Goal: Information Seeking & Learning: Learn about a topic

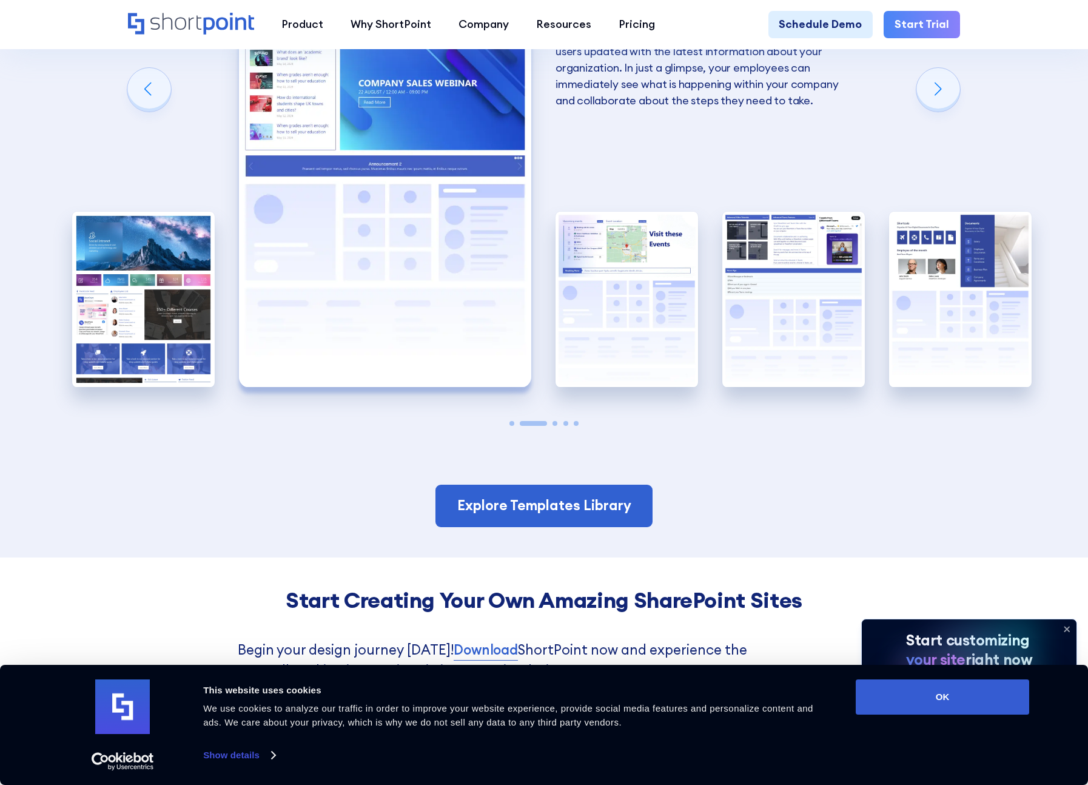
scroll to position [2362, 0]
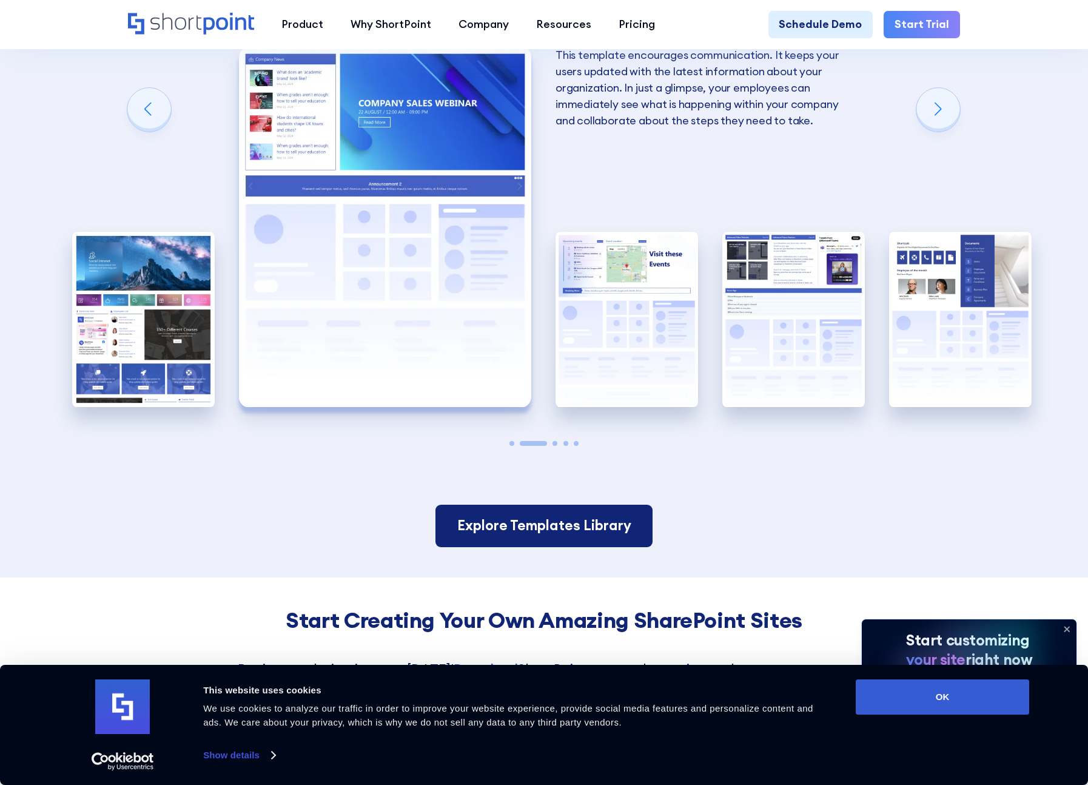
click at [569, 522] on link "Explore Templates Library" at bounding box center [544, 525] width 218 height 42
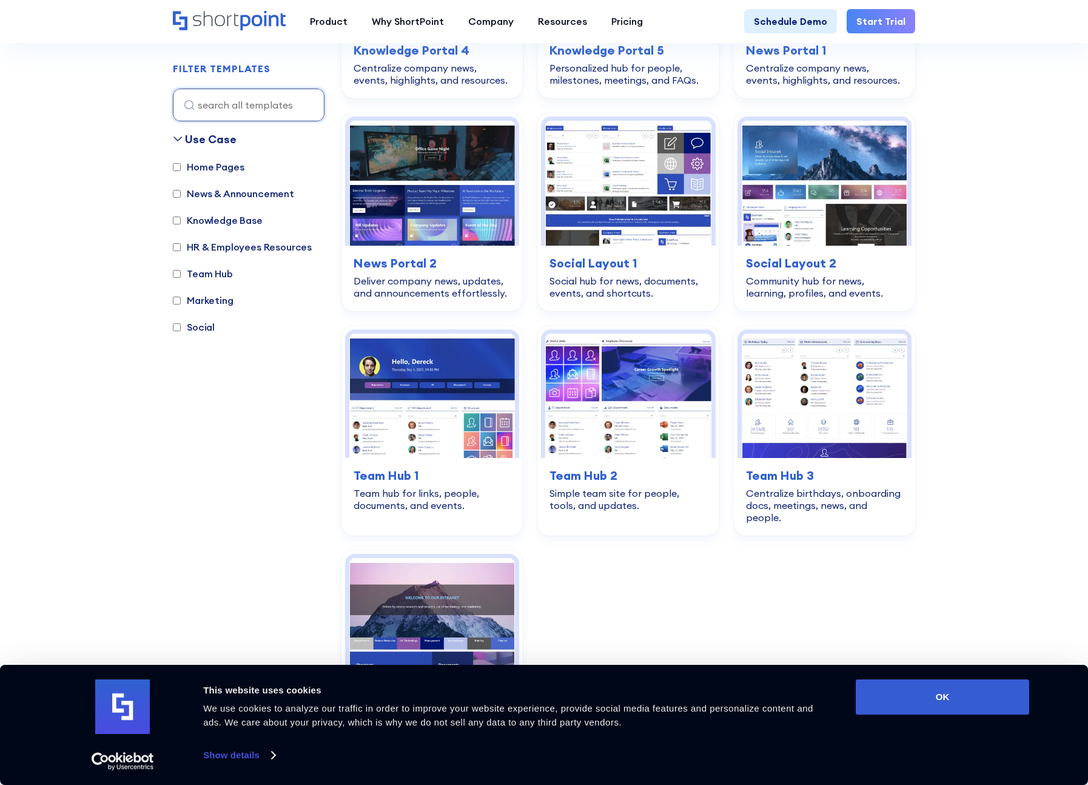
scroll to position [1637, 0]
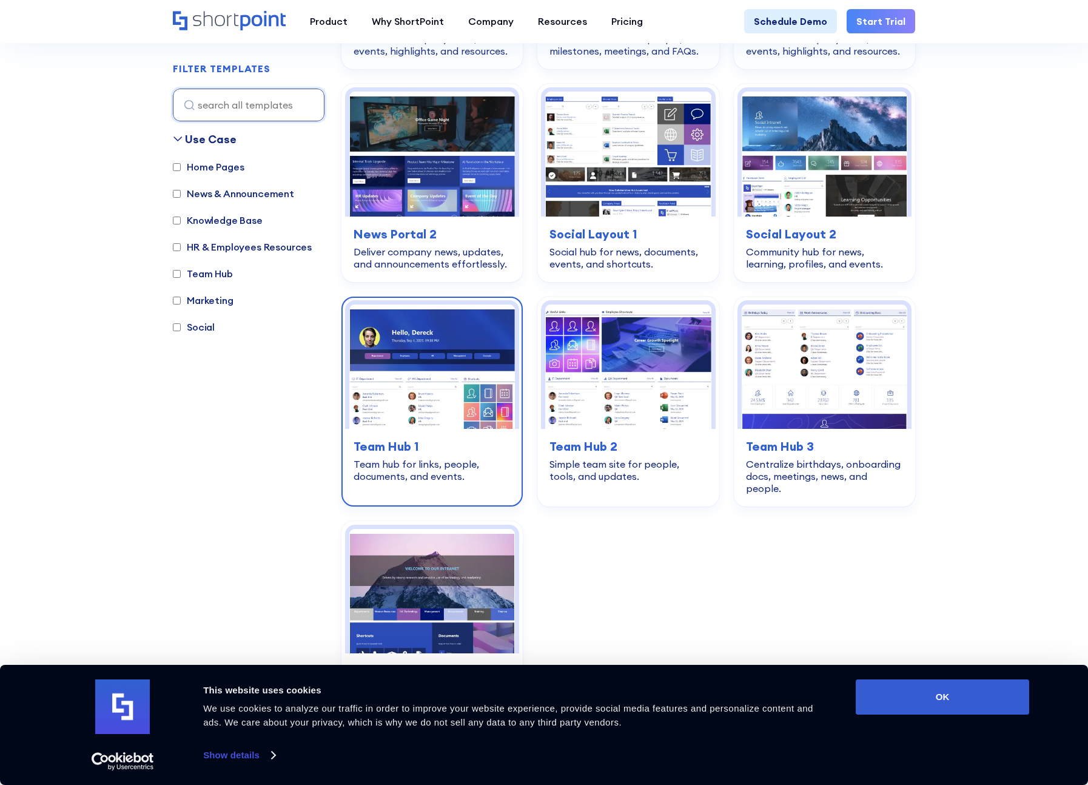
click at [434, 368] on img at bounding box center [432, 366] width 166 height 124
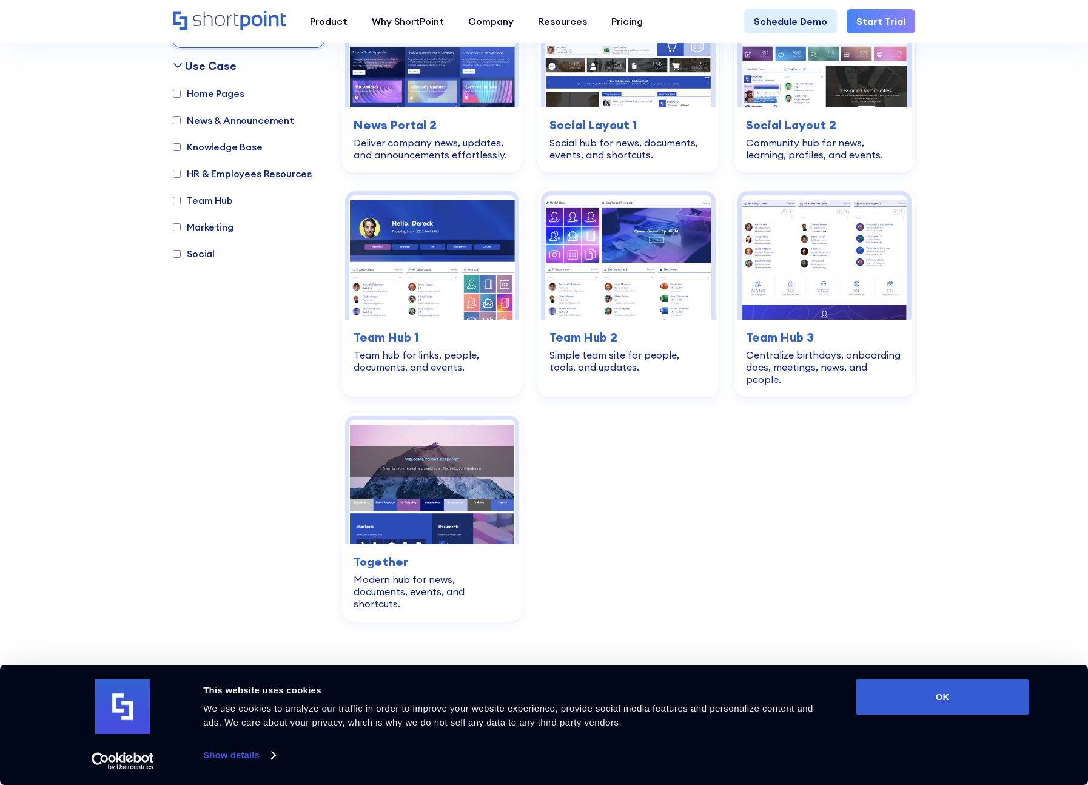
scroll to position [1746, 0]
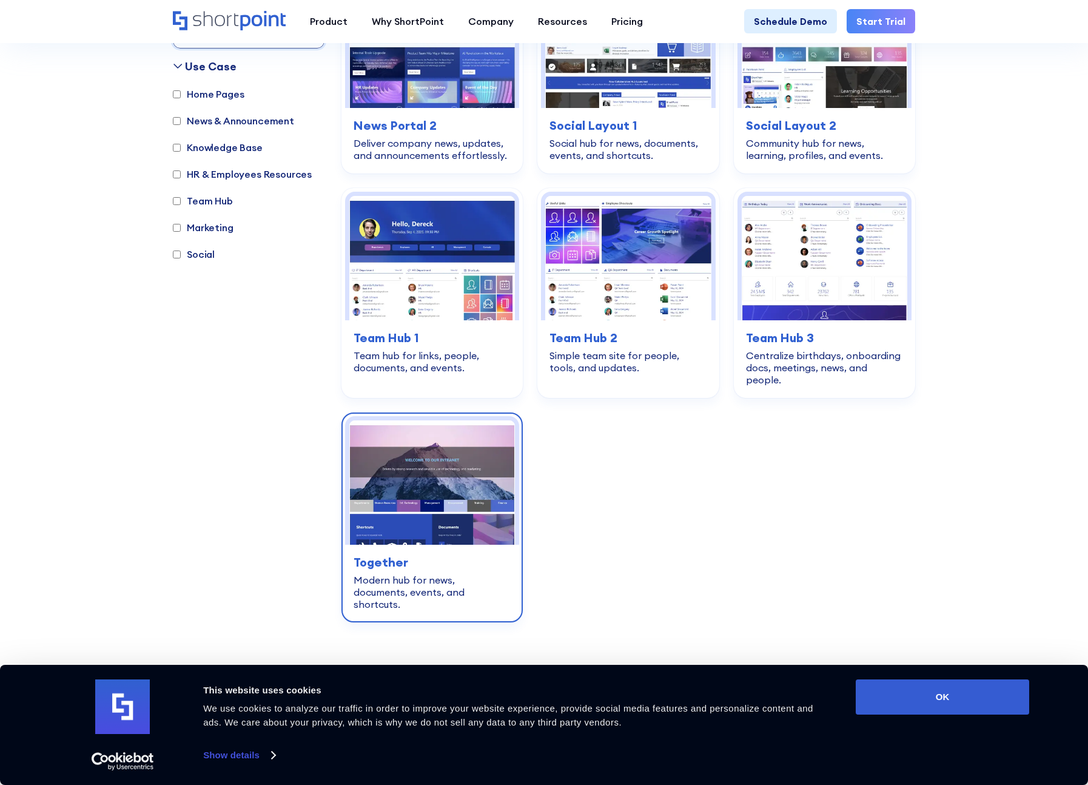
click at [455, 480] on img at bounding box center [432, 482] width 166 height 124
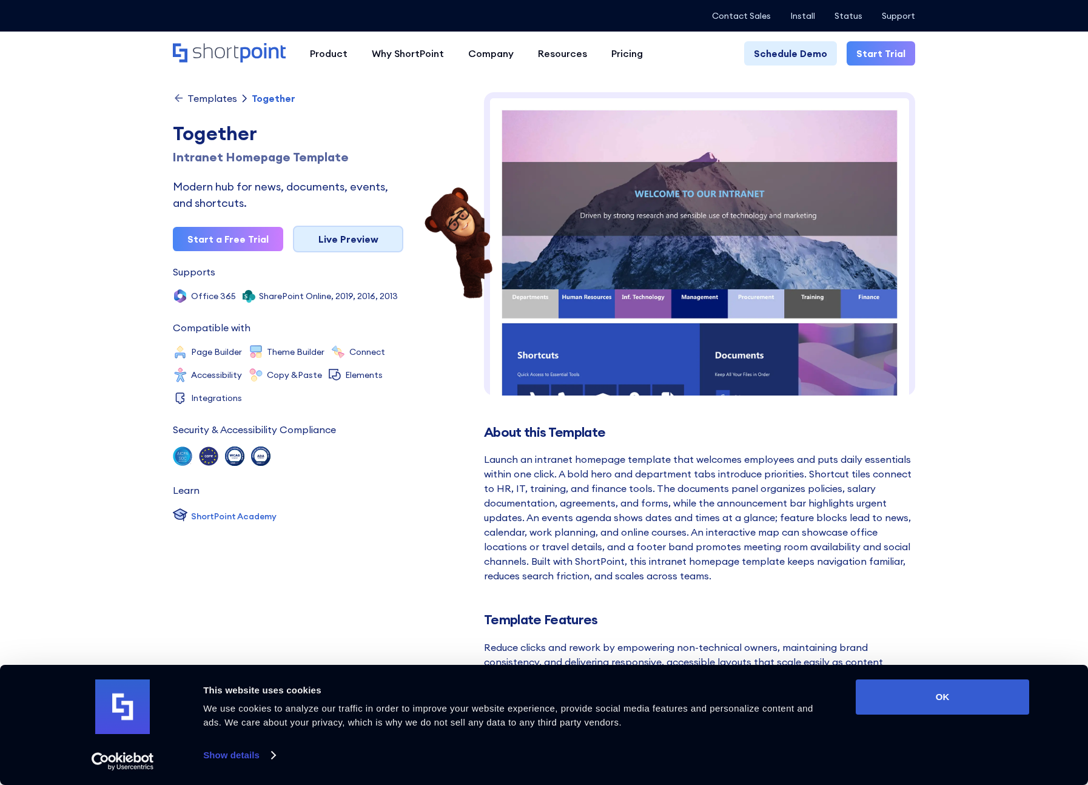
click at [354, 243] on link "Live Preview" at bounding box center [348, 239] width 110 height 27
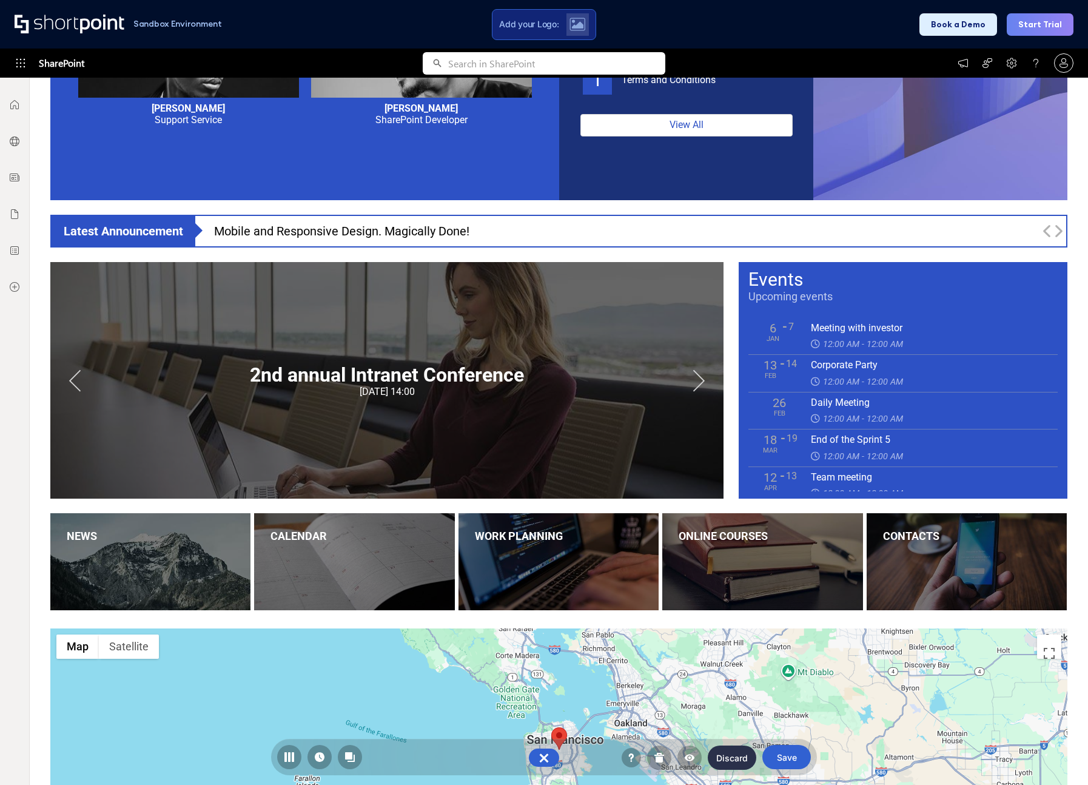
scroll to position [802, 0]
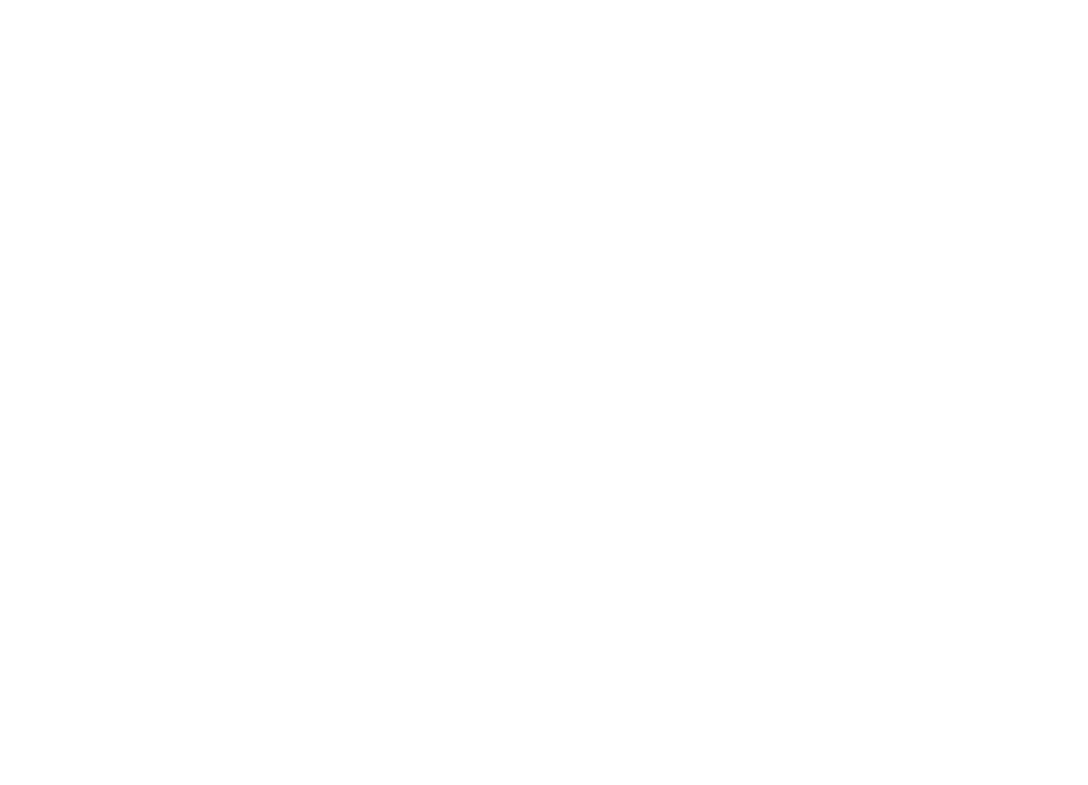
scroll to position [1746, 0]
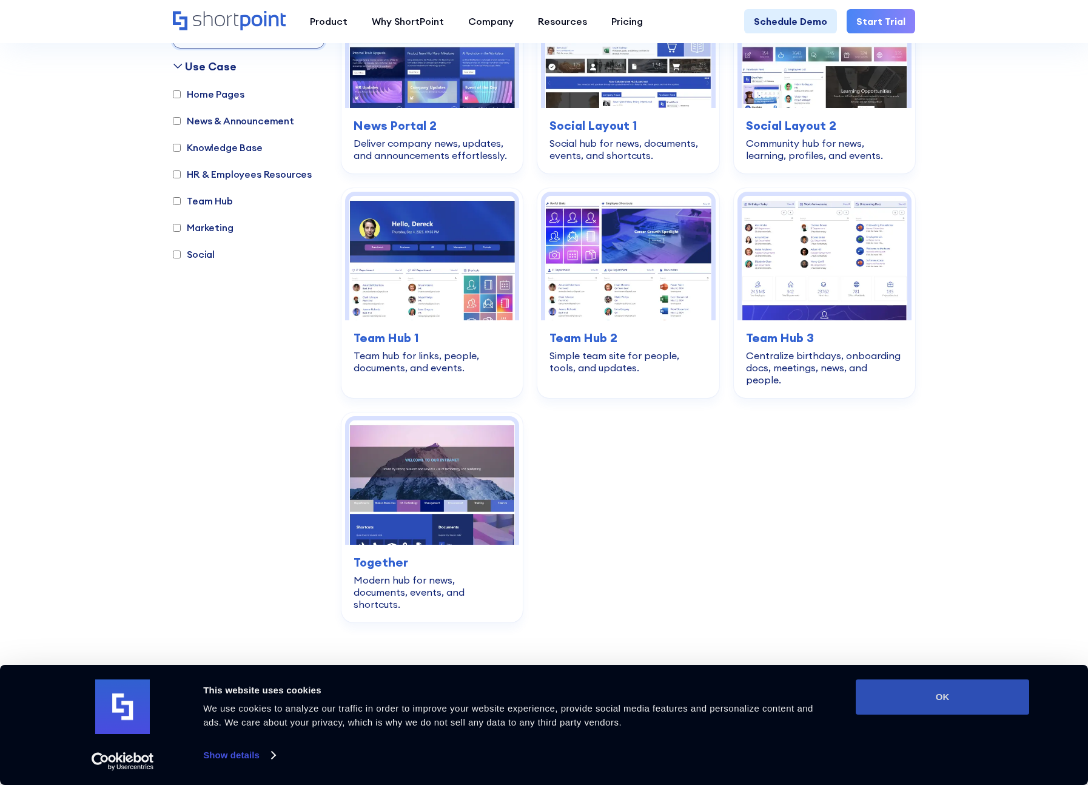
click at [962, 682] on button "OK" at bounding box center [942, 696] width 173 height 35
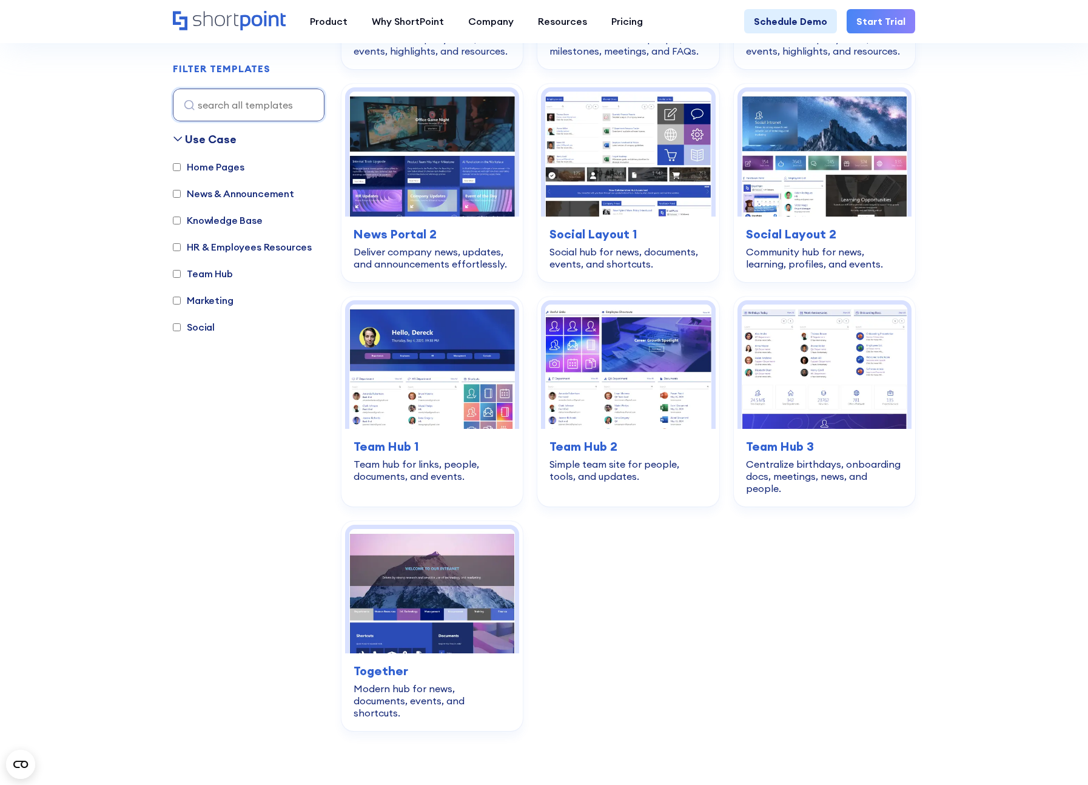
scroll to position [1632, 0]
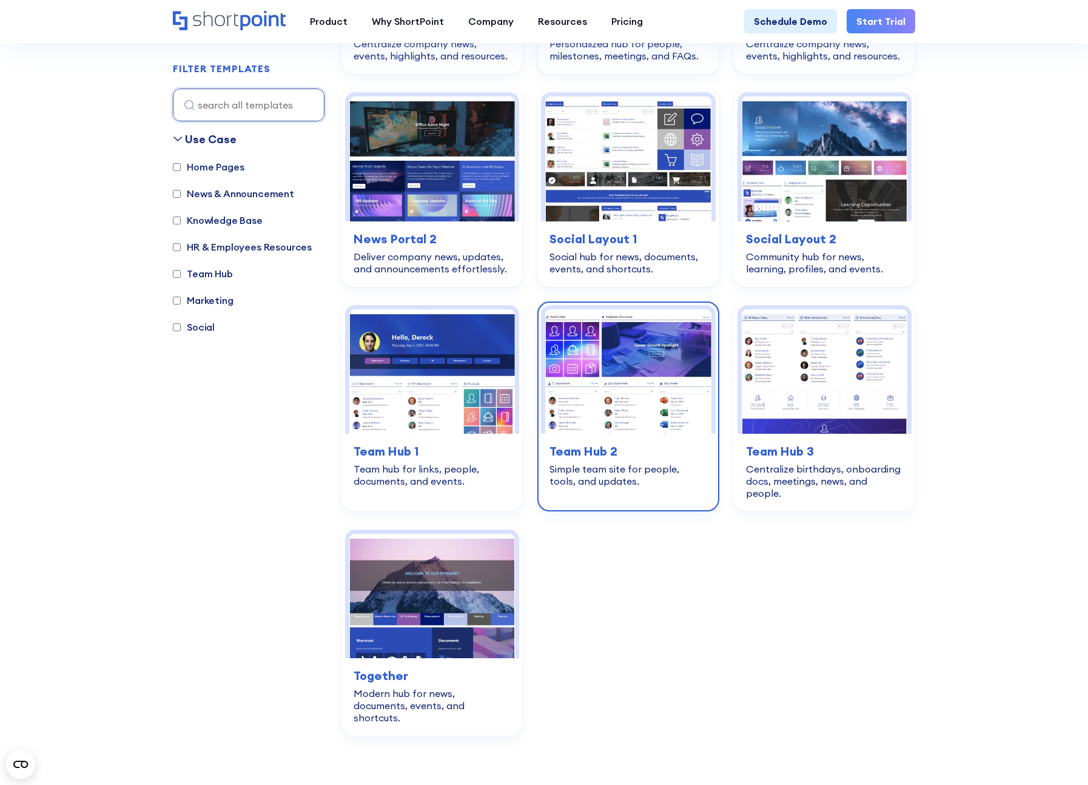
click at [618, 392] on img at bounding box center [628, 371] width 166 height 124
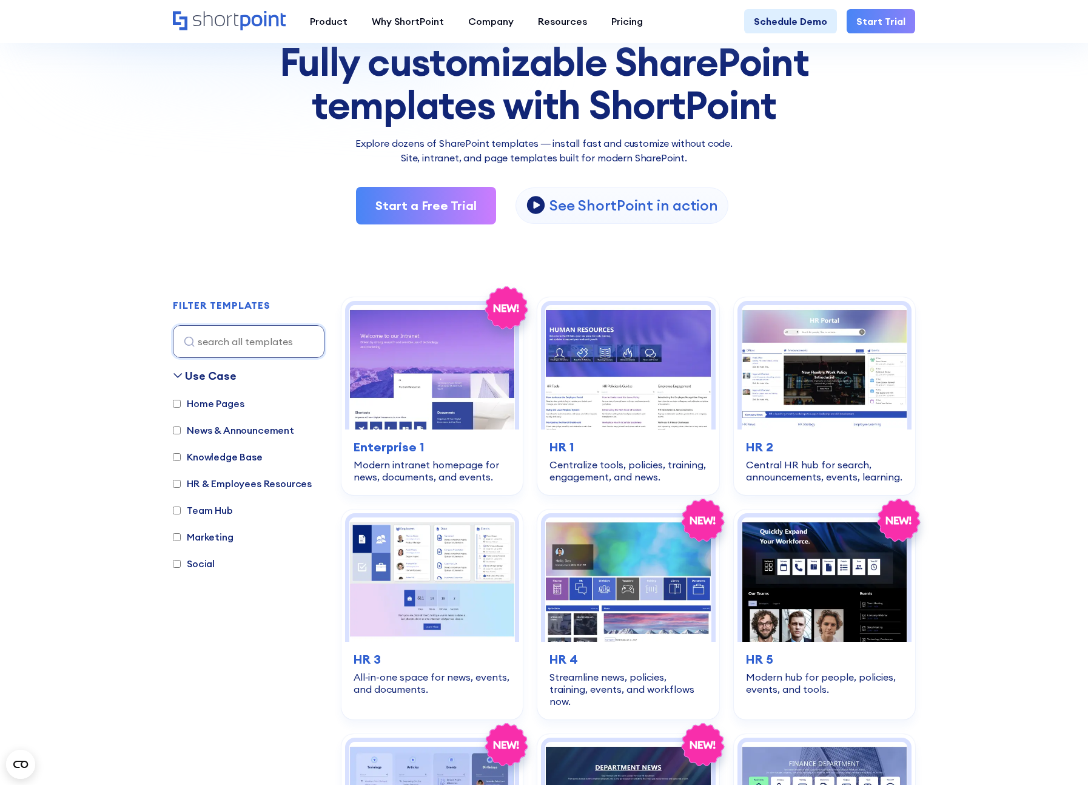
scroll to position [130, 0]
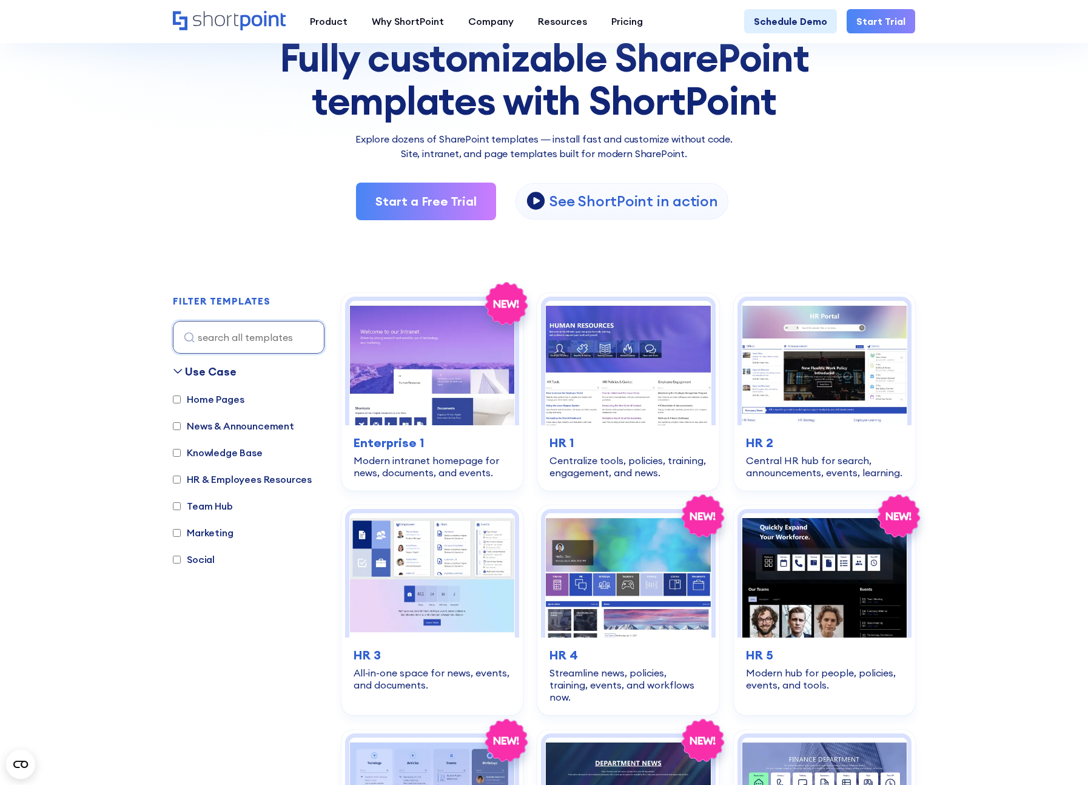
click at [178, 400] on input "Home Pages" at bounding box center [177, 399] width 8 height 8
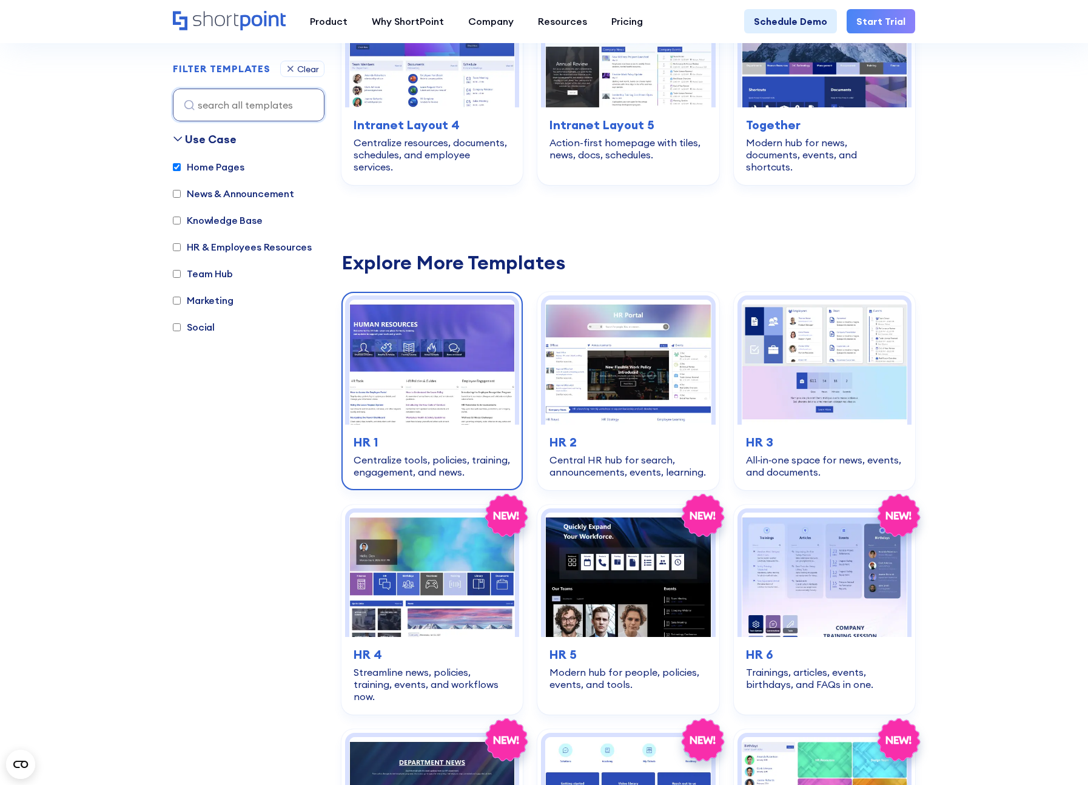
scroll to position [598, 0]
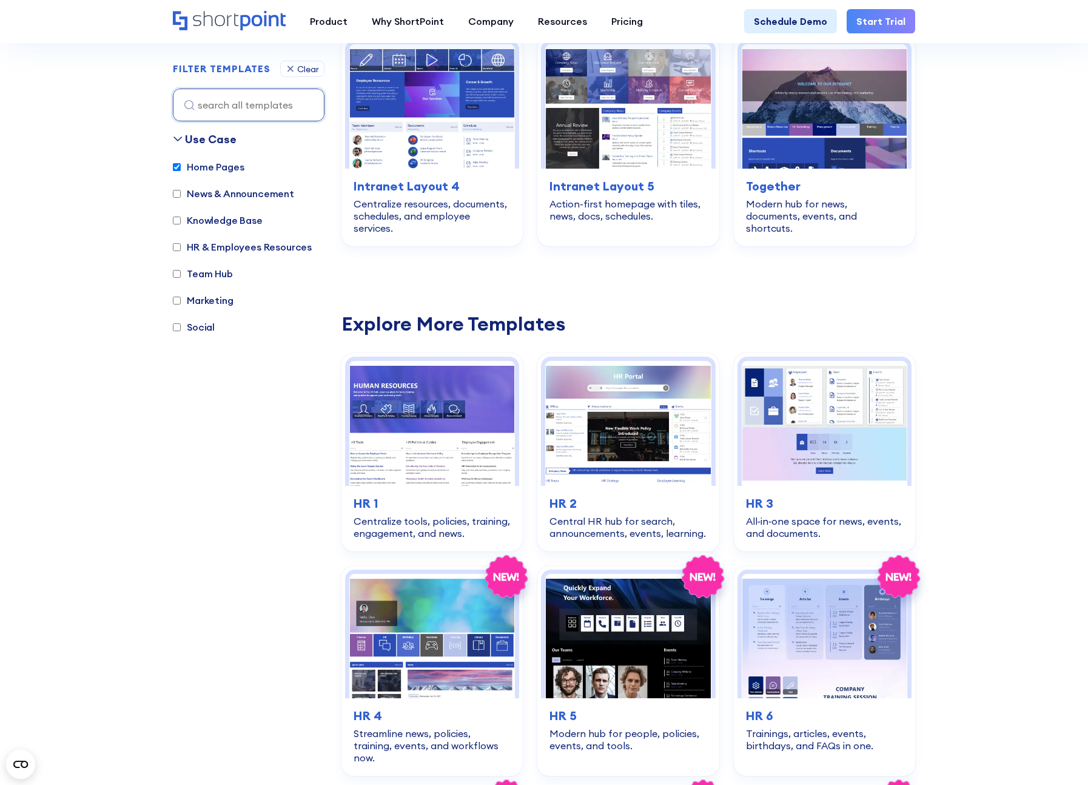
click at [175, 168] on input "Home Pages" at bounding box center [177, 167] width 8 height 8
checkbox input "false"
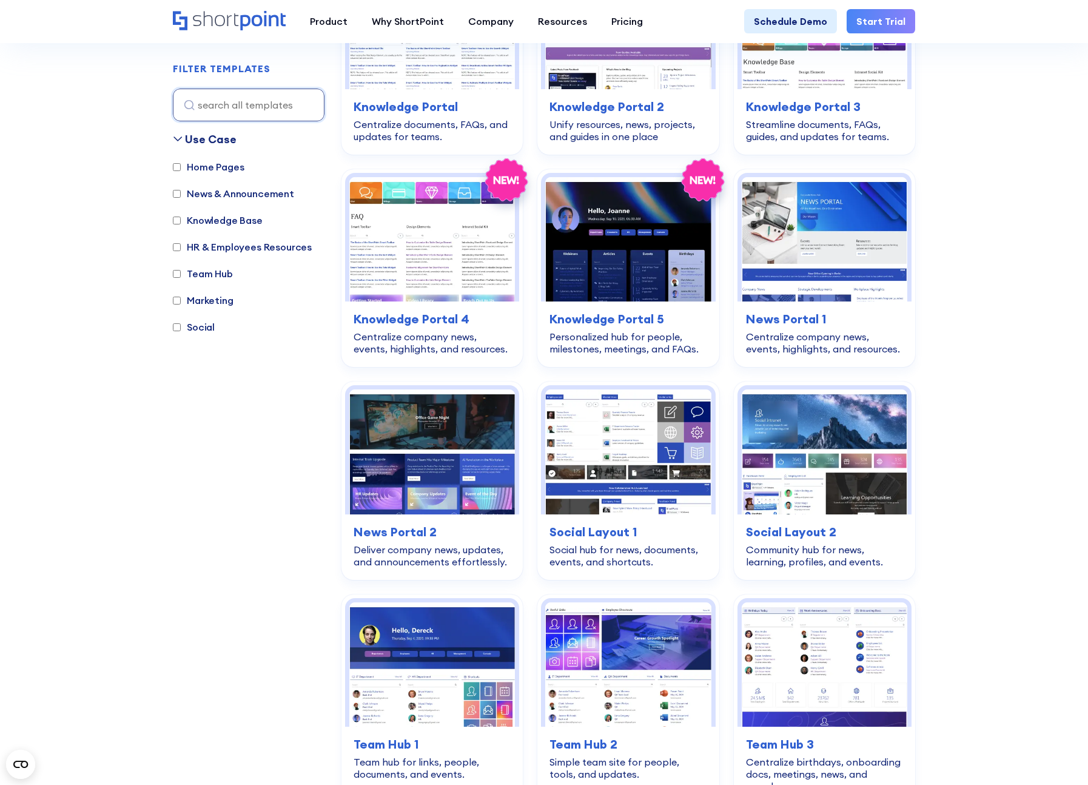
scroll to position [1395, 0]
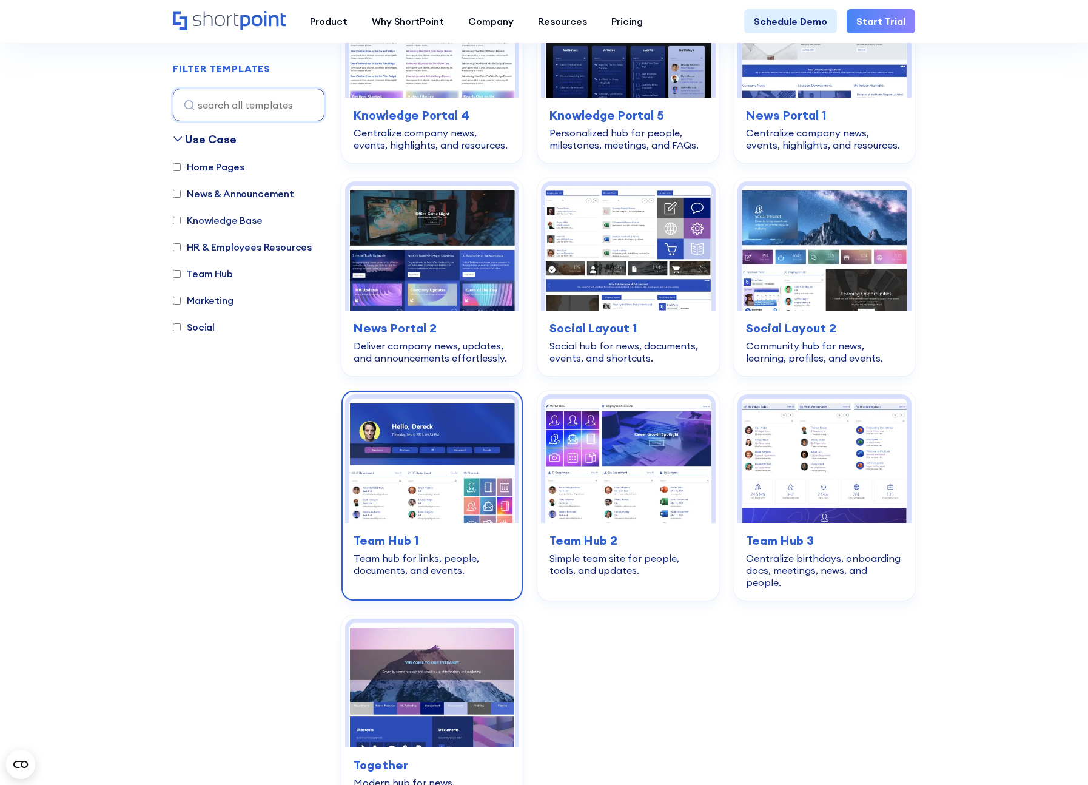
scroll to position [1544, 0]
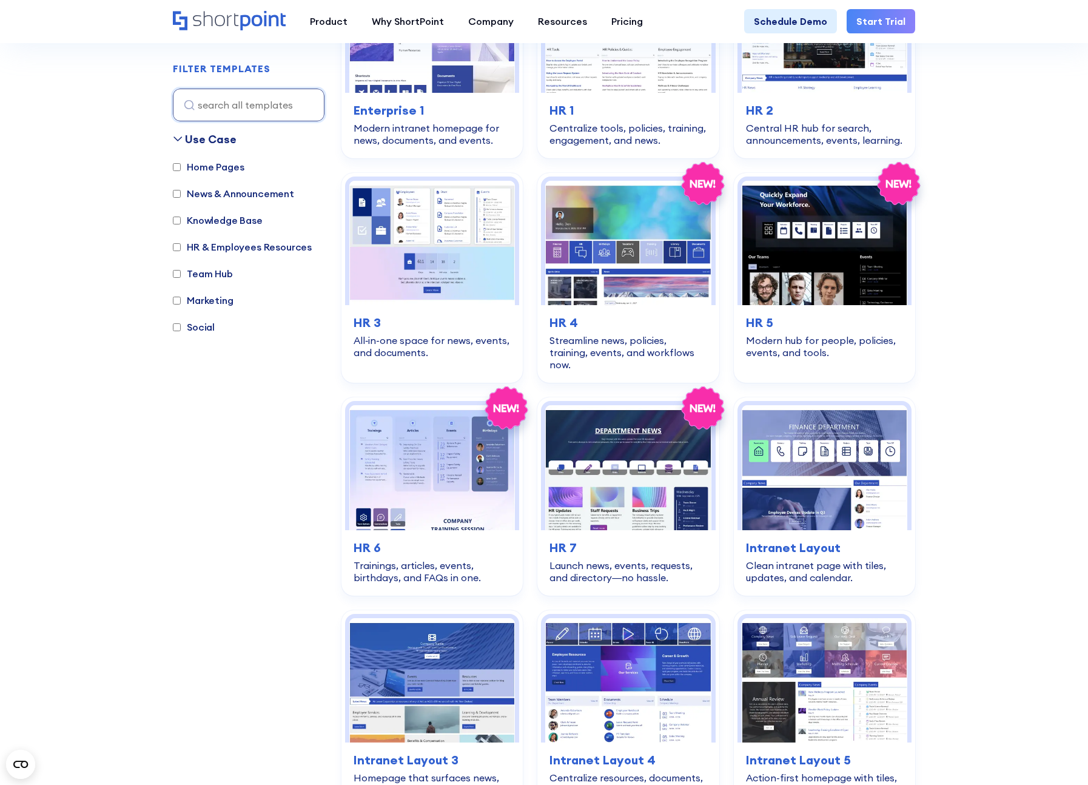
scroll to position [421, 0]
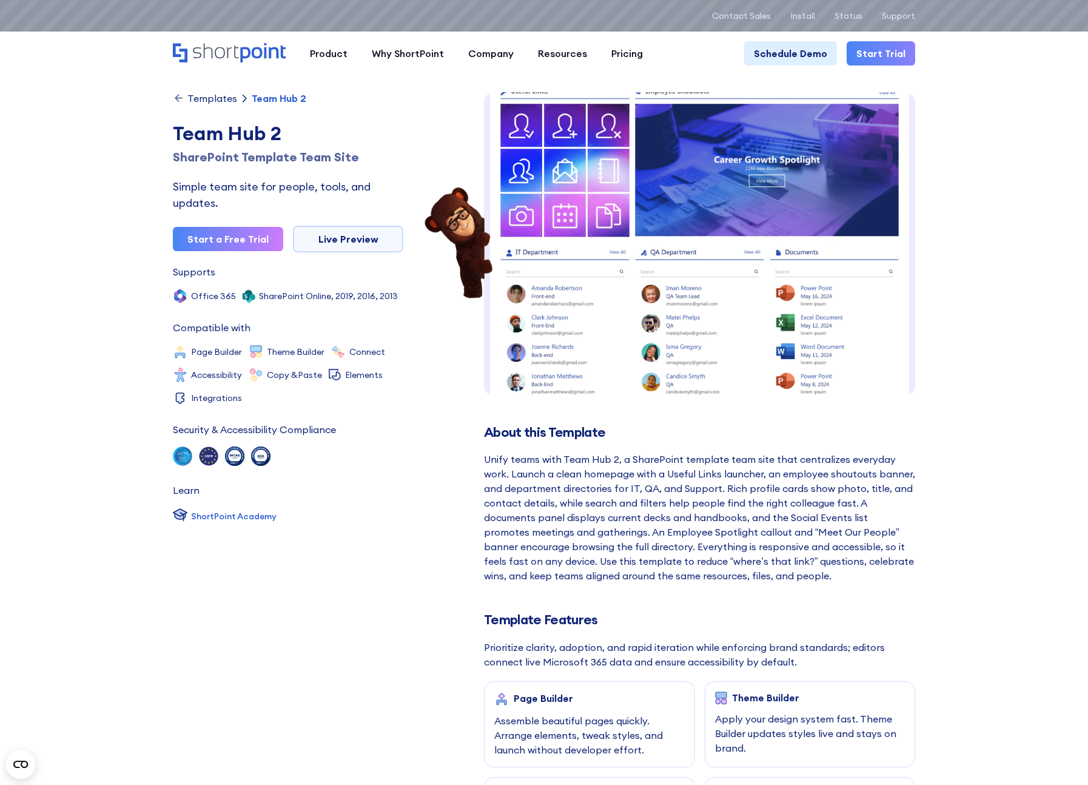
scroll to position [349, 0]
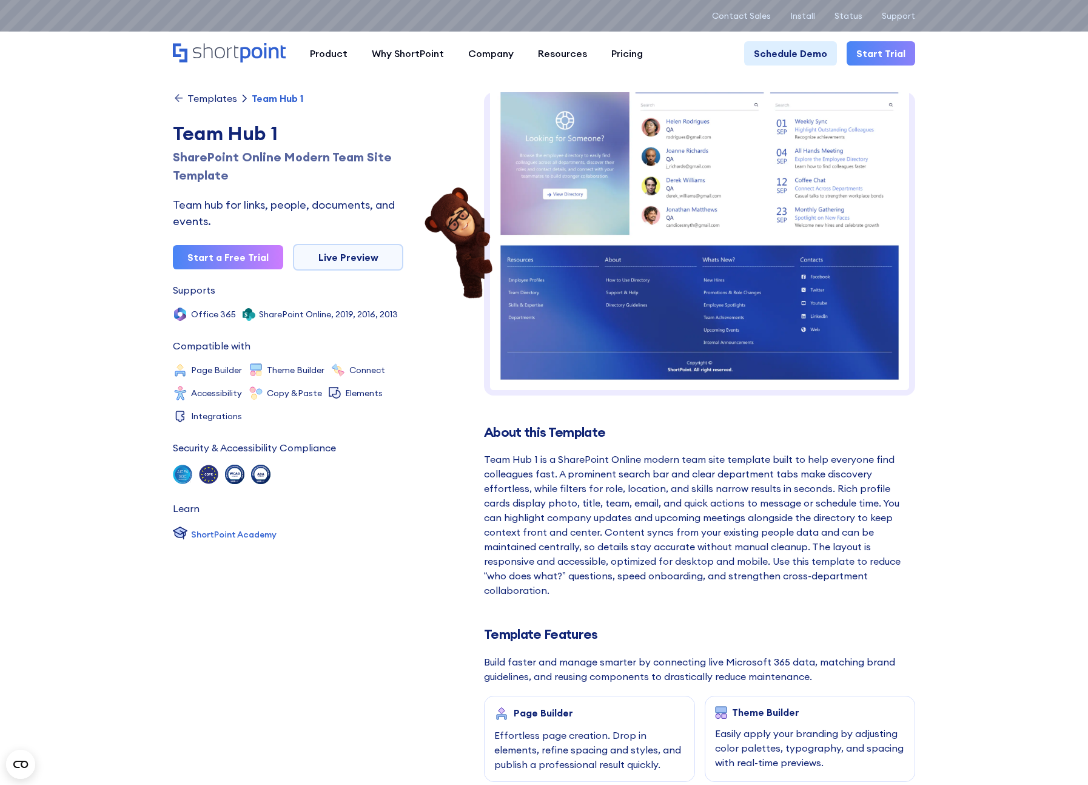
scroll to position [327, 0]
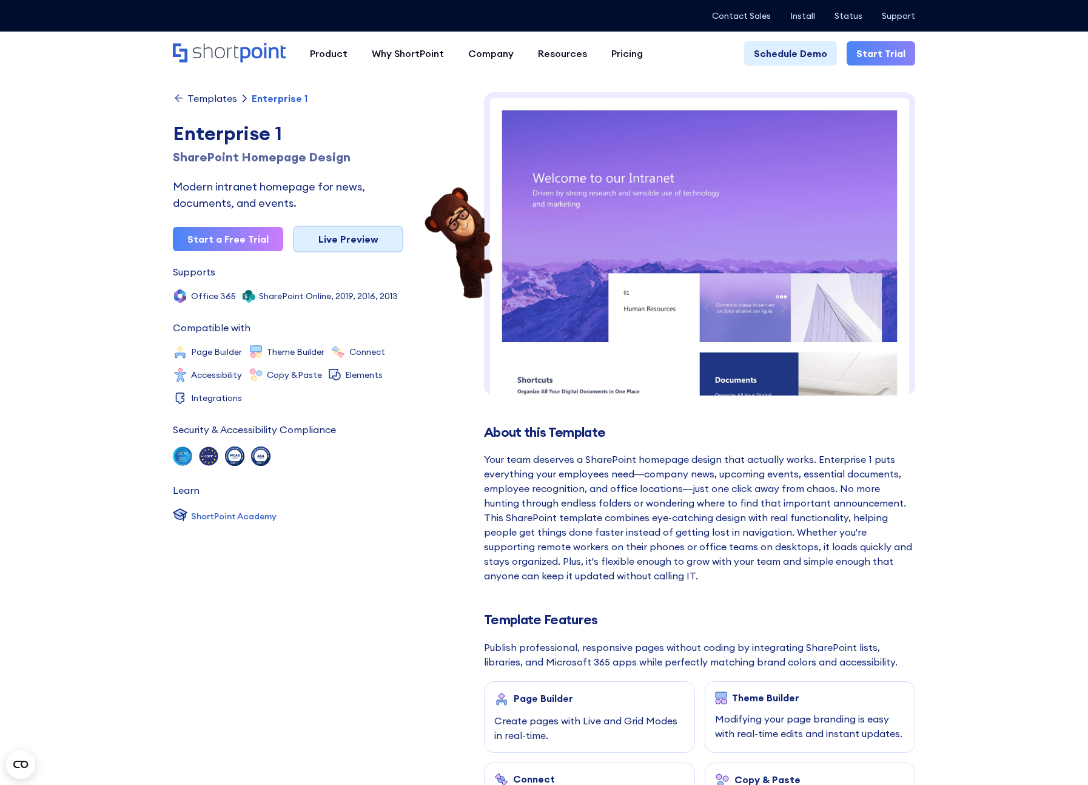
scroll to position [5, 0]
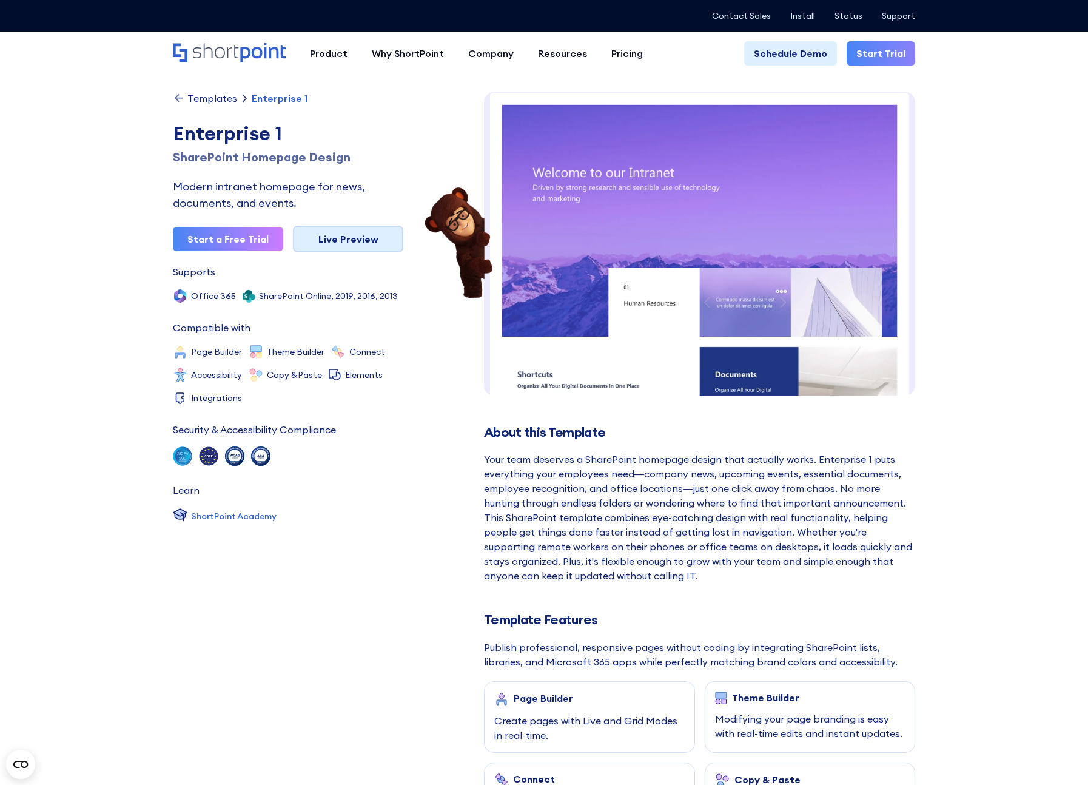
click at [346, 246] on link "Live Preview" at bounding box center [348, 239] width 110 height 27
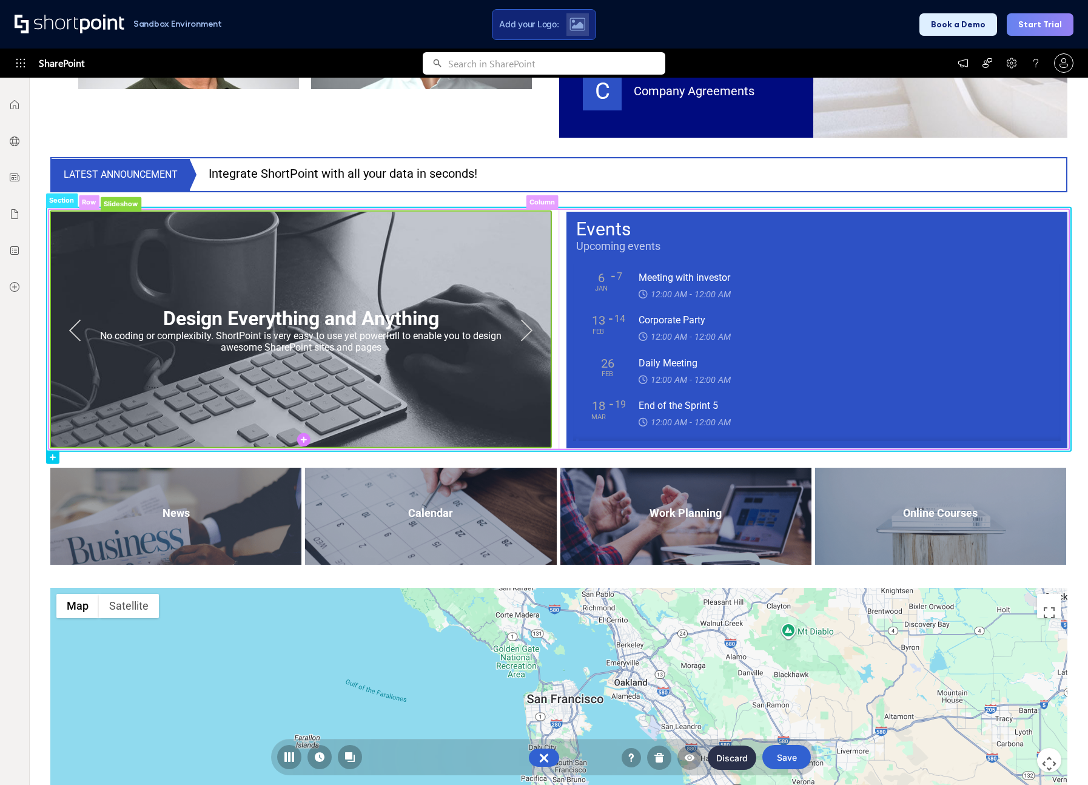
scroll to position [880, 0]
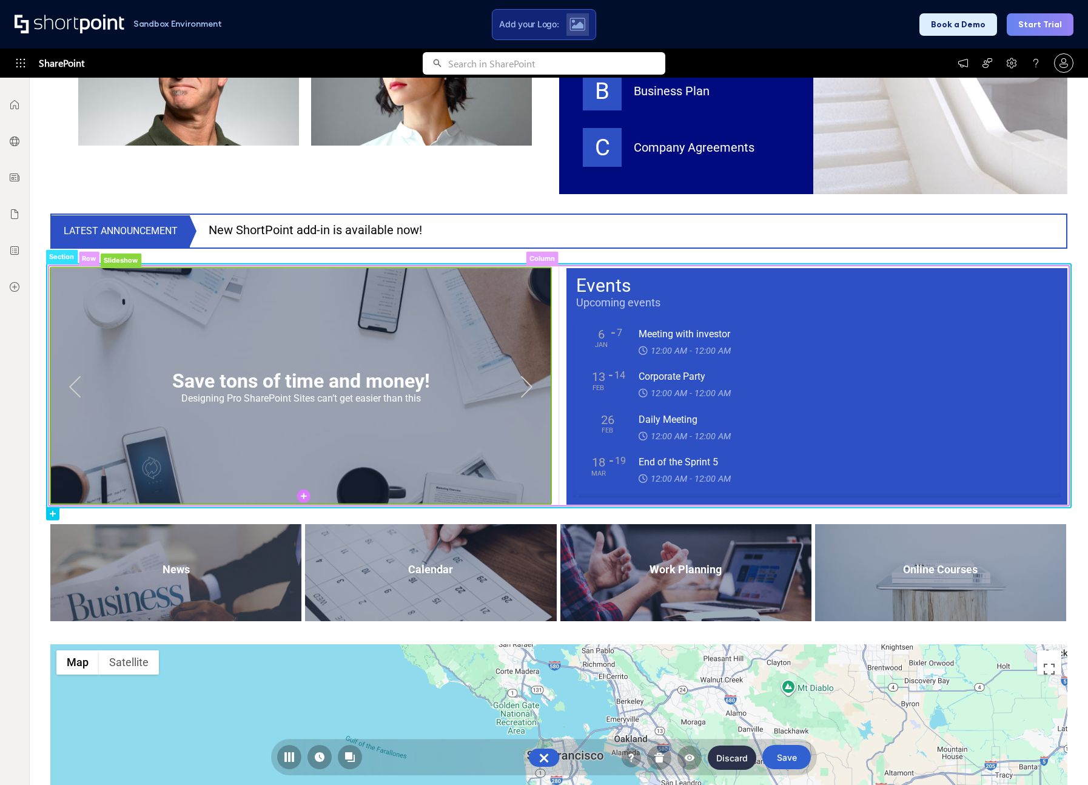
click at [529, 387] on rect at bounding box center [527, 384] width 28 height 29
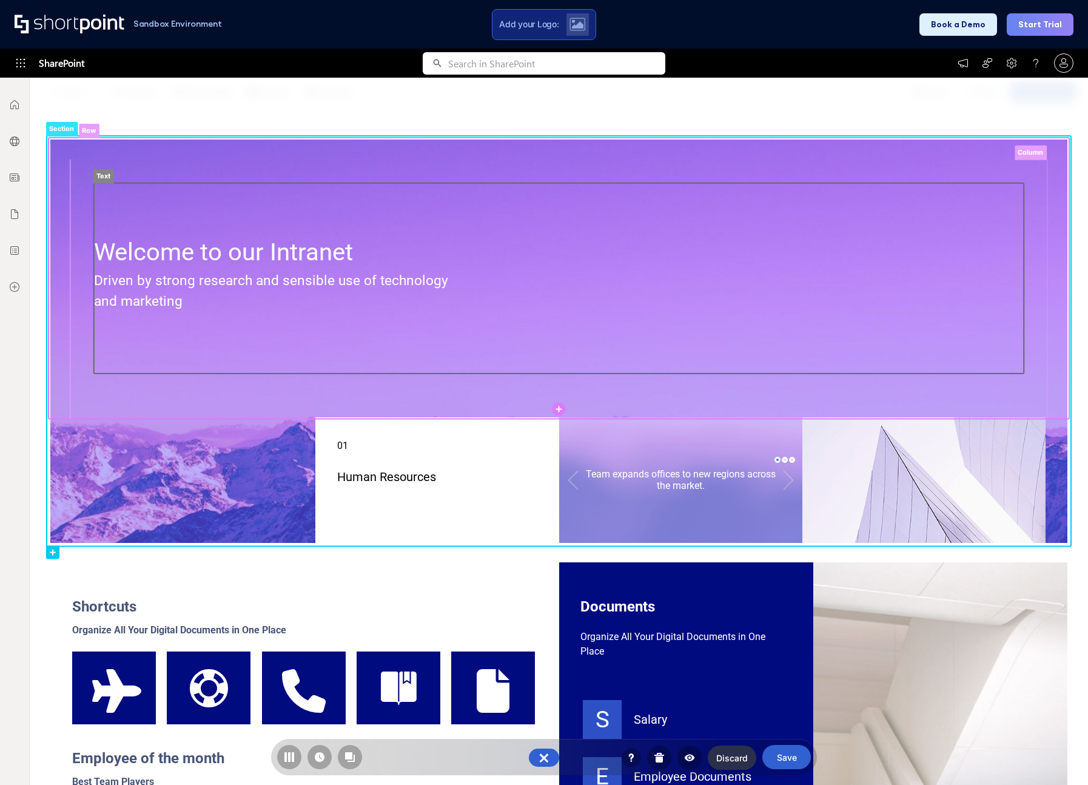
scroll to position [42, 0]
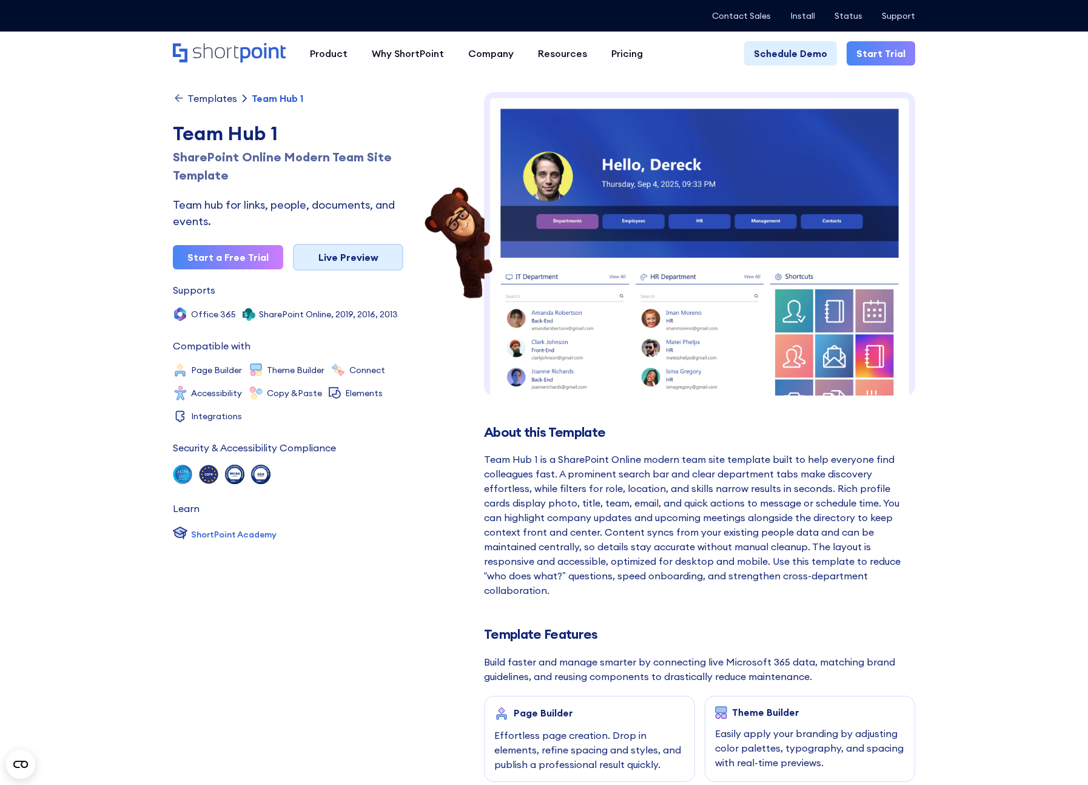
click at [350, 261] on link "Live Preview" at bounding box center [348, 257] width 110 height 27
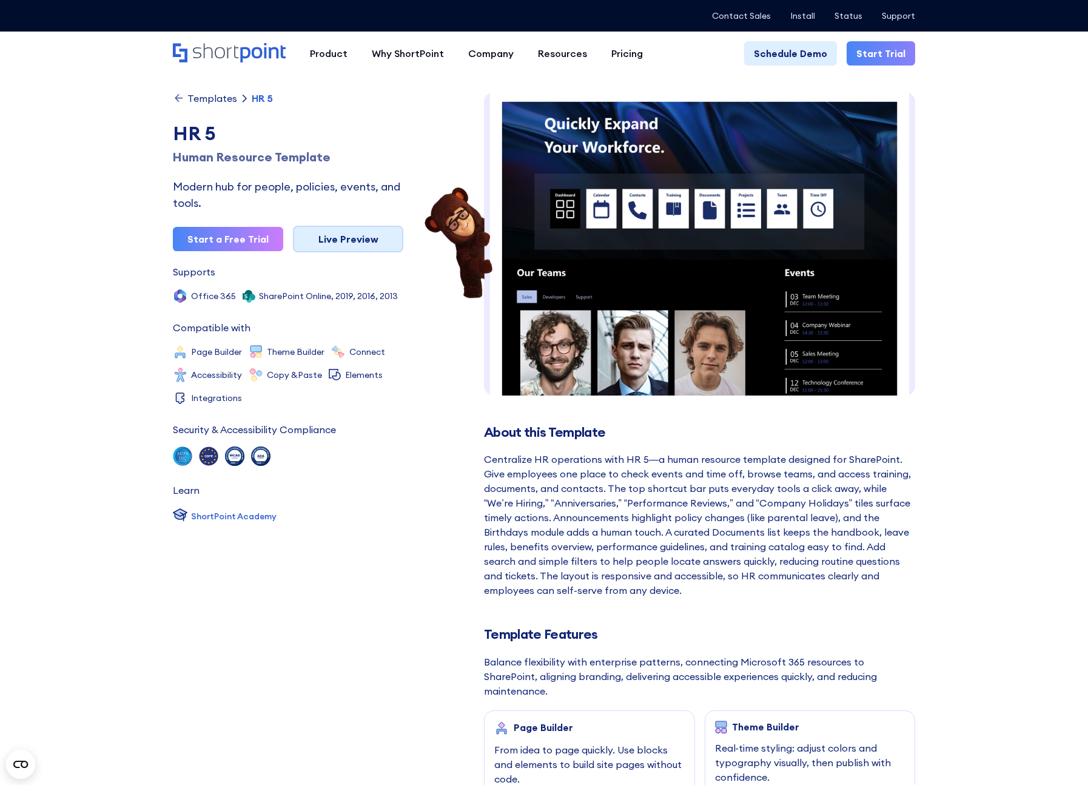
scroll to position [18, 0]
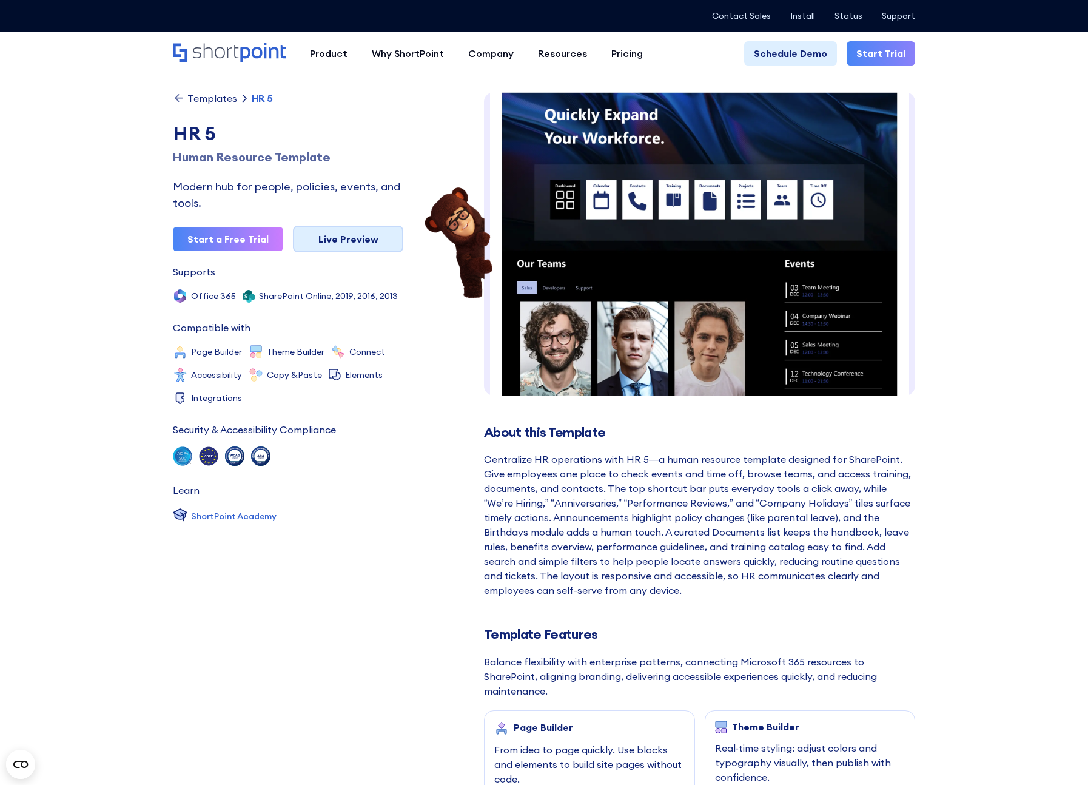
click at [339, 241] on link "Live Preview" at bounding box center [348, 239] width 110 height 27
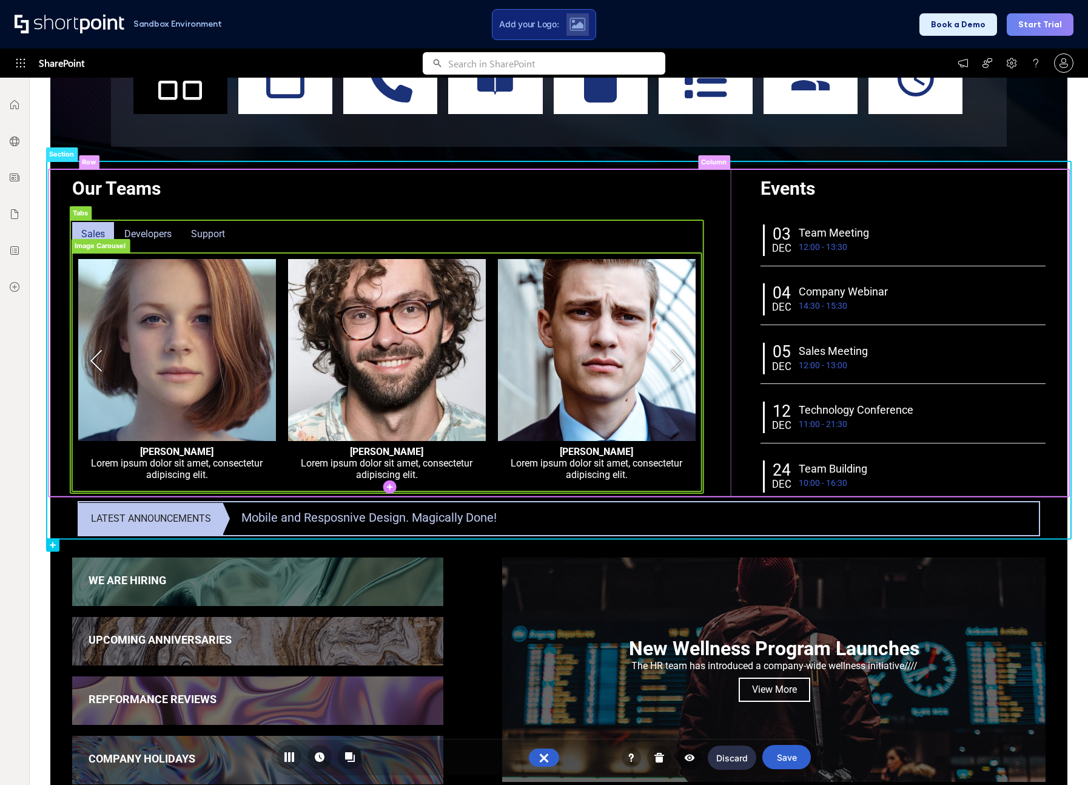
scroll to position [349, 0]
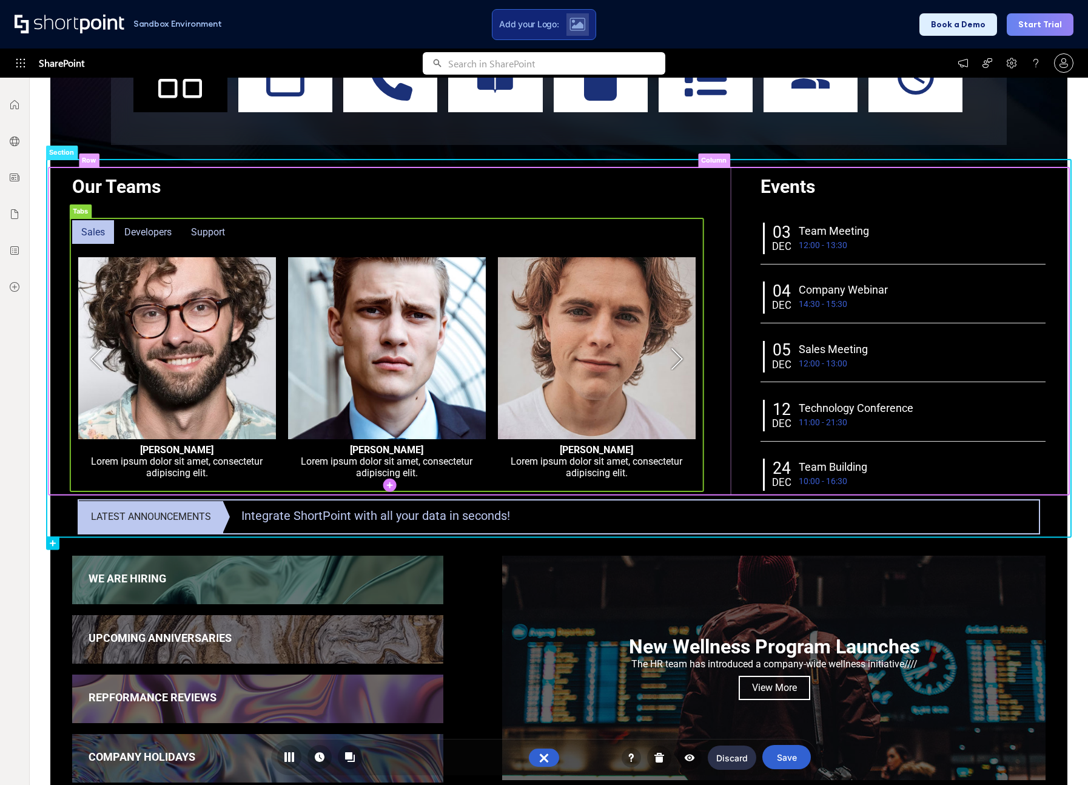
click at [147, 229] on rect at bounding box center [149, 232] width 72 height 29
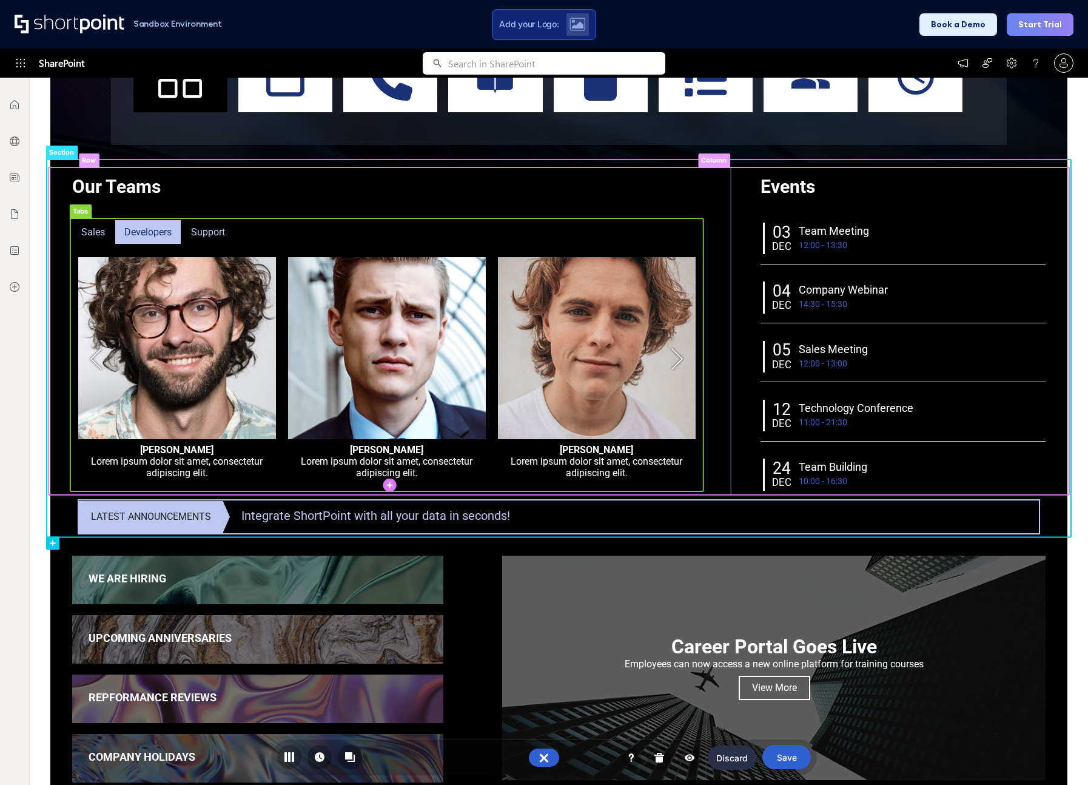
click at [207, 225] on rect at bounding box center [210, 232] width 58 height 29
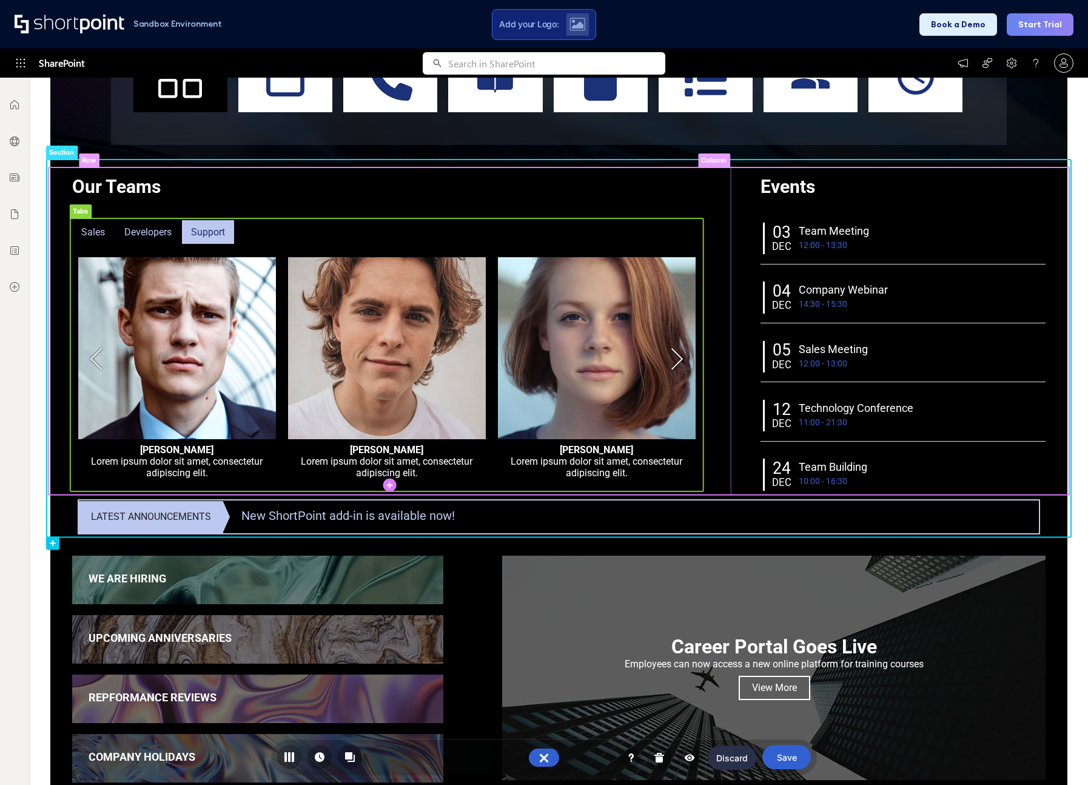
click at [87, 233] on rect at bounding box center [93, 232] width 47 height 29
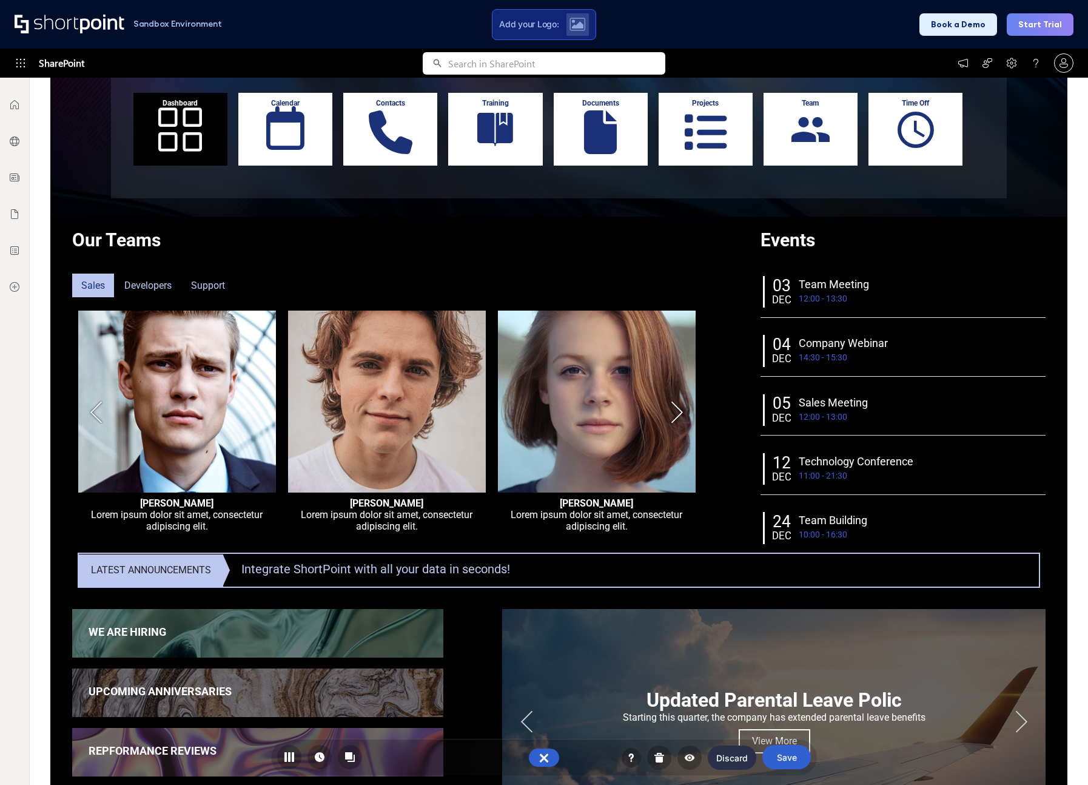
scroll to position [174, 0]
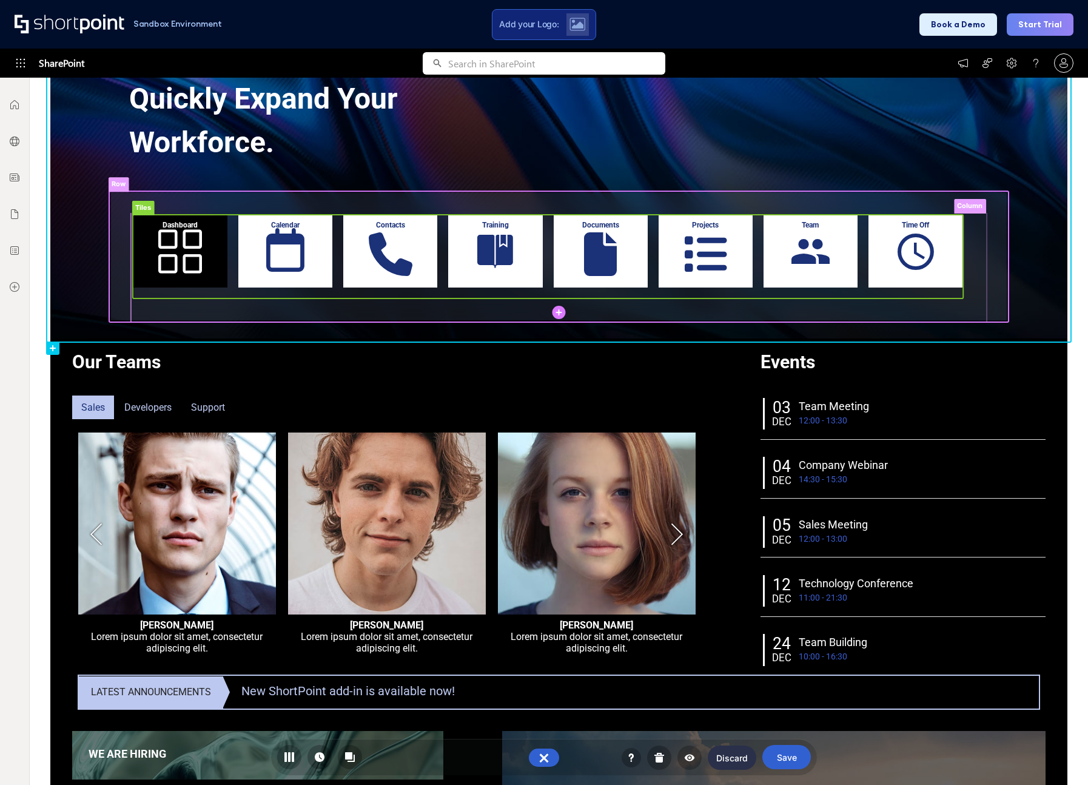
click at [295, 261] on rect at bounding box center [548, 257] width 830 height 84
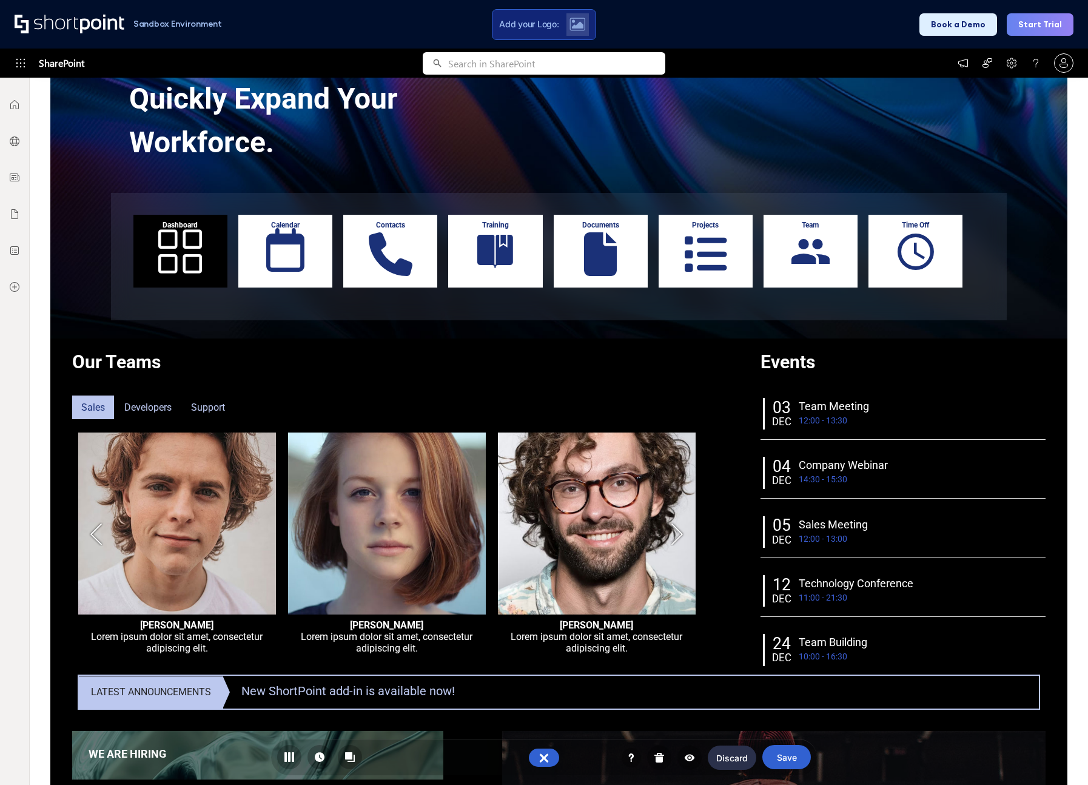
click at [788, 62] on div "SharePoint" at bounding box center [544, 63] width 1088 height 29
